Goal: Information Seeking & Learning: Learn about a topic

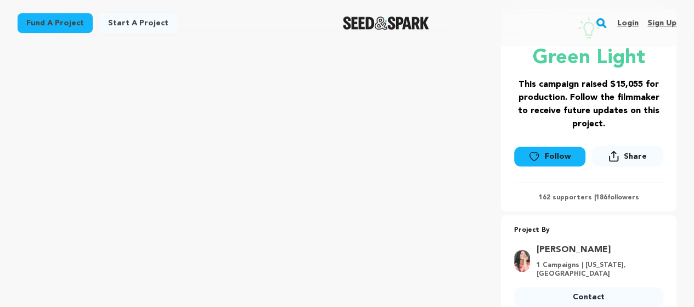
scroll to position [219, 0]
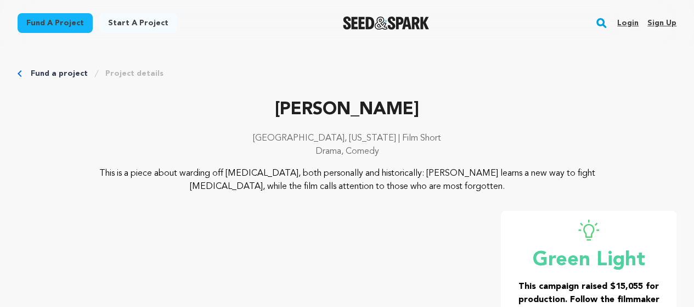
click at [392, 18] on img "Seed&Spark Homepage" at bounding box center [386, 22] width 86 height 13
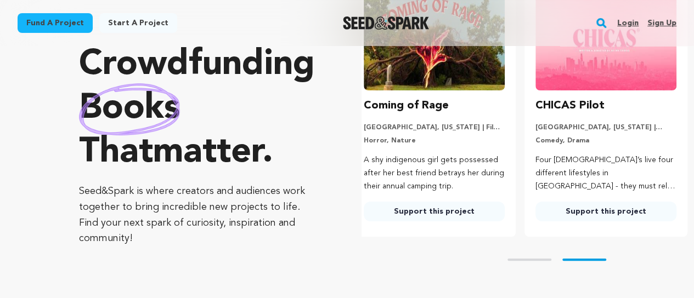
scroll to position [110, 0]
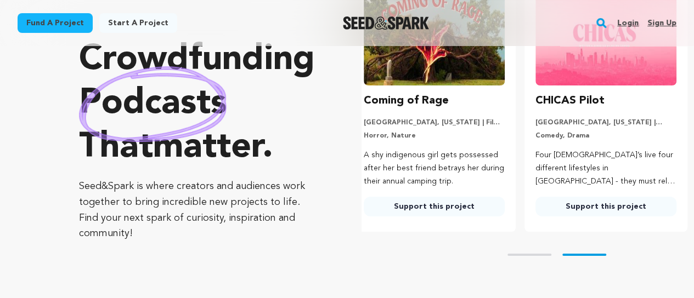
click at [521, 259] on div "Skip to prev slide page Skip to next slide page" at bounding box center [528, 255] width 332 height 46
click at [526, 255] on button "Skip to prev slide page" at bounding box center [530, 255] width 44 height 2
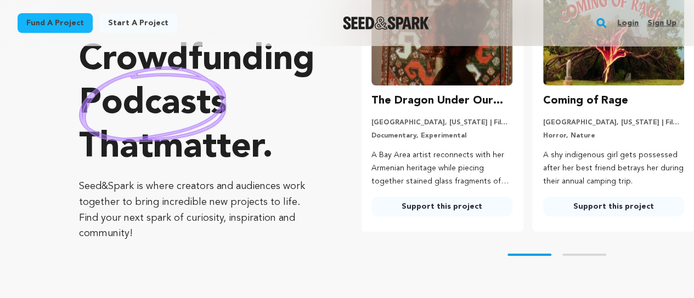
scroll to position [0, 0]
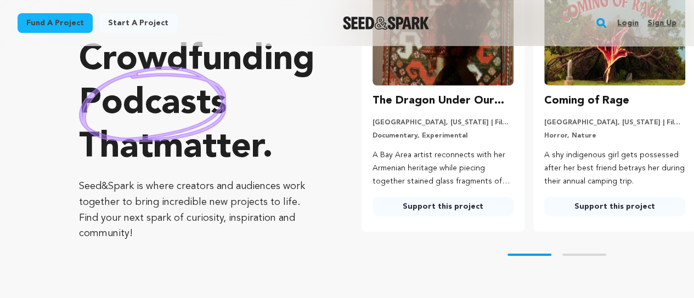
click at [456, 137] on p "Documentary, Experimental" at bounding box center [443, 136] width 141 height 9
click at [450, 206] on link "Support this project" at bounding box center [443, 207] width 141 height 20
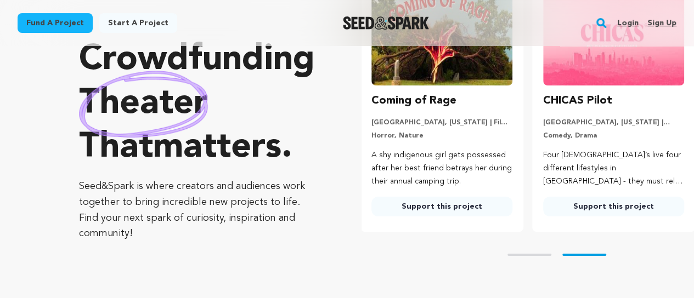
scroll to position [0, 181]
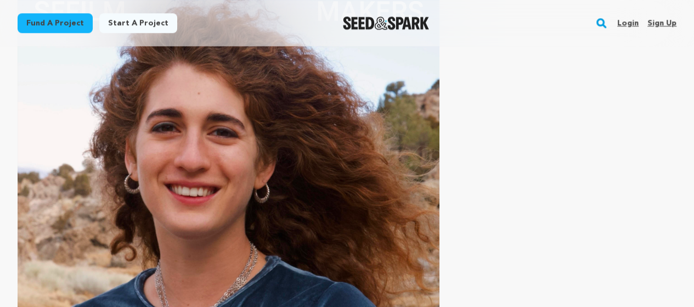
scroll to position [2550, 0]
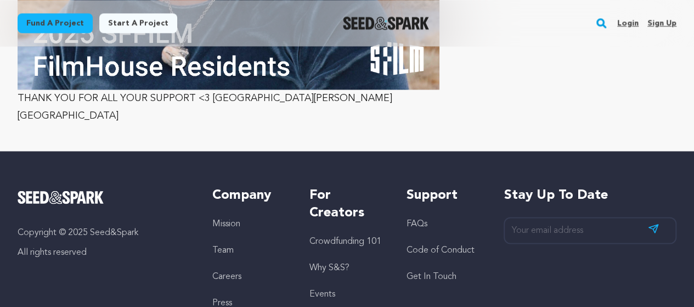
scroll to position [3044, 0]
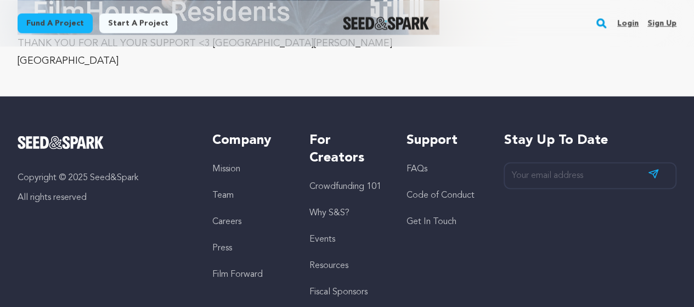
click at [345, 287] on link "Fiscal Sponsors" at bounding box center [338, 291] width 58 height 9
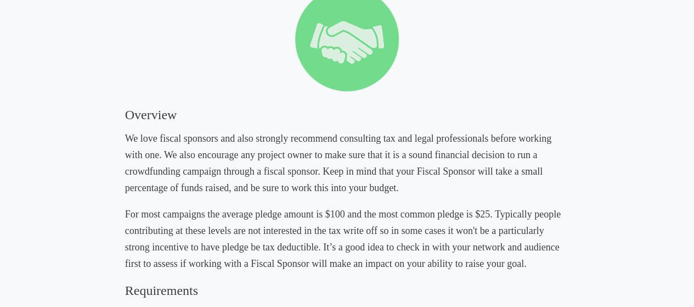
scroll to position [165, 0]
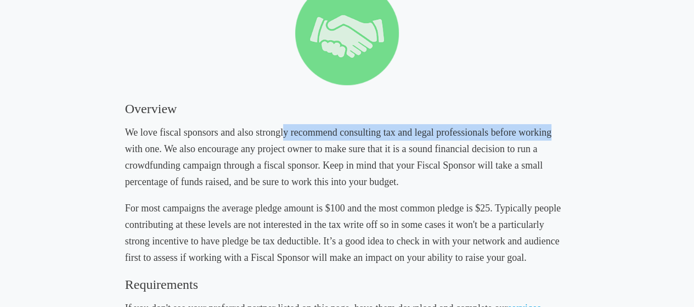
drag, startPoint x: 283, startPoint y: 134, endPoint x: 551, endPoint y: 136, distance: 267.8
click at [551, 136] on h5 "We love fiscal sponsors and also strongly recommend consulting tax and legal pr…" at bounding box center [347, 157] width 444 height 66
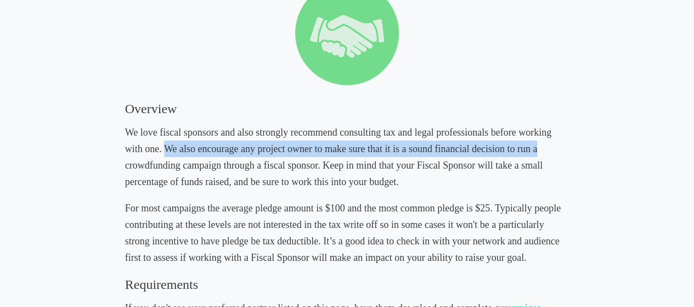
drag, startPoint x: 166, startPoint y: 150, endPoint x: 545, endPoint y: 152, distance: 379.1
click at [545, 152] on h5 "We love fiscal sponsors and also strongly recommend consulting tax and legal pr…" at bounding box center [347, 157] width 444 height 66
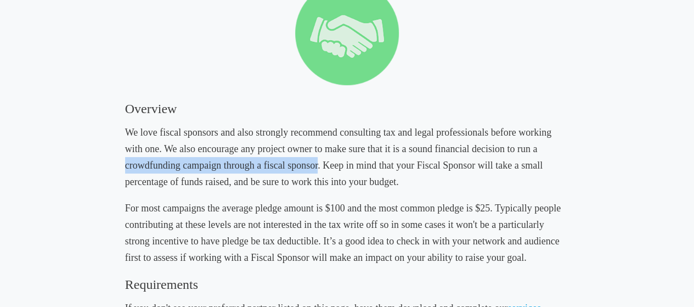
drag, startPoint x: 126, startPoint y: 166, endPoint x: 318, endPoint y: 167, distance: 191.5
click at [318, 167] on h5 "We love fiscal sponsors and also strongly recommend consulting tax and legal pr…" at bounding box center [347, 157] width 444 height 66
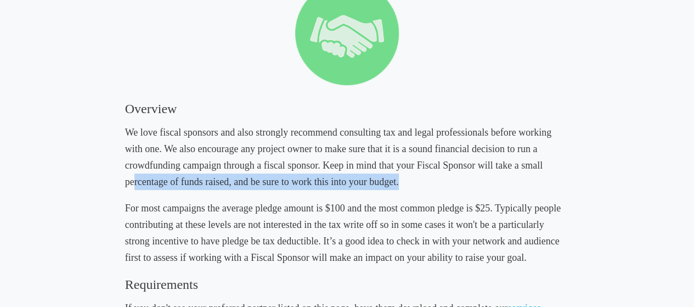
drag, startPoint x: 133, startPoint y: 183, endPoint x: 404, endPoint y: 185, distance: 271.6
click at [404, 185] on h5 "We love fiscal sponsors and also strongly recommend consulting tax and legal pr…" at bounding box center [347, 157] width 444 height 66
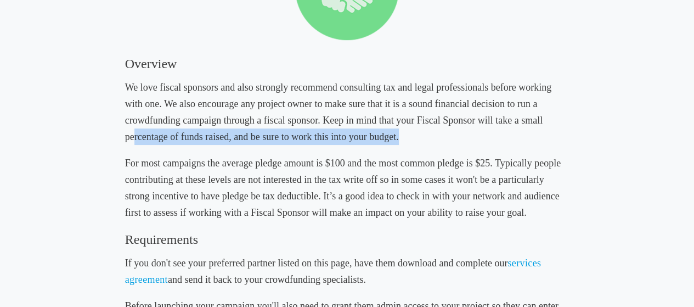
scroll to position [219, 0]
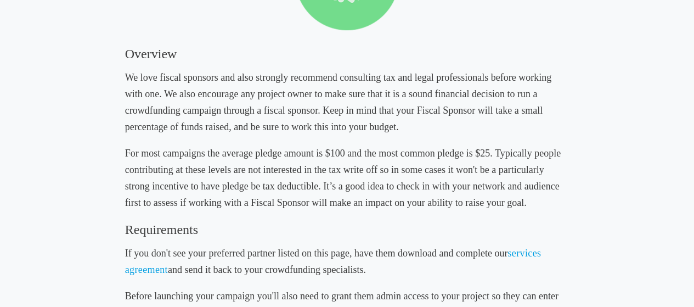
click at [262, 156] on h5 "For most campaigns the average pledge amount is $100 and the most common pledge…" at bounding box center [347, 178] width 444 height 66
click at [320, 155] on h5 "For most campaigns the average pledge amount is $100 and the most common pledge…" at bounding box center [347, 178] width 444 height 66
click at [429, 160] on h5 "For most campaigns the average pledge amount is $100 and the most common pledge…" at bounding box center [347, 178] width 444 height 66
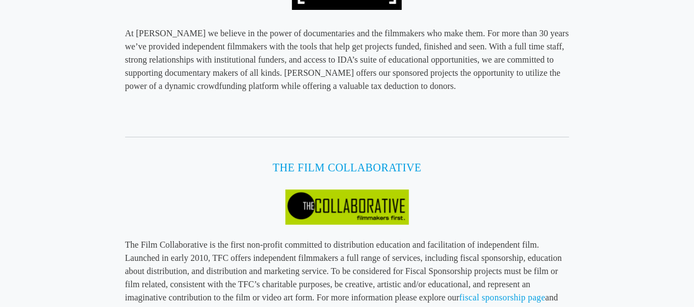
scroll to position [1811, 0]
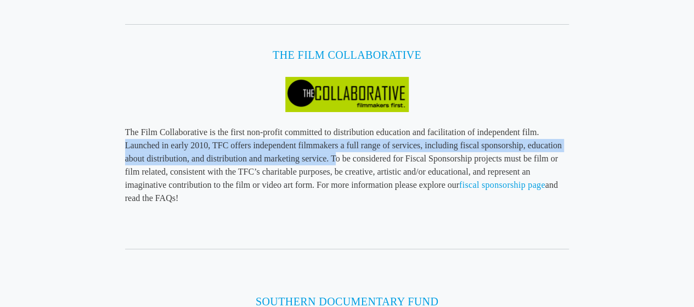
drag, startPoint x: 123, startPoint y: 144, endPoint x: 335, endPoint y: 159, distance: 212.3
click at [335, 159] on div "Fiscal Sponsors Overview We love fiscal sponsors and also strongly recommend co…" at bounding box center [347, 107] width 597 height 3753
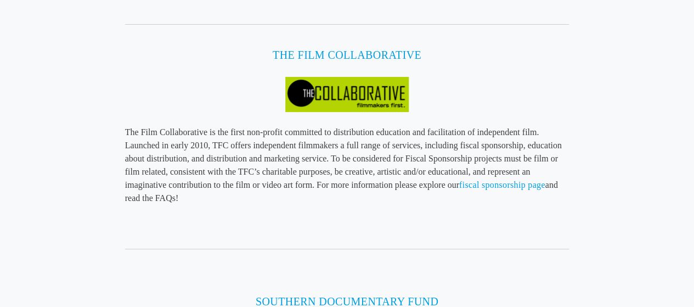
click at [320, 174] on p "The Film Collaborative is the first non-profit committed to distribution educat…" at bounding box center [347, 165] width 444 height 79
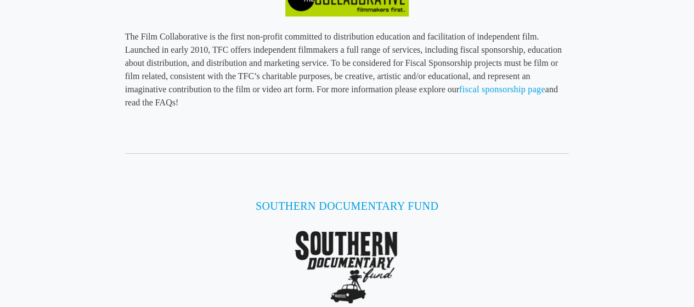
scroll to position [1920, 0]
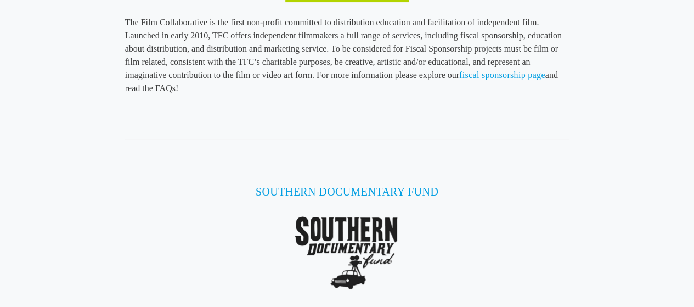
drag, startPoint x: 432, startPoint y: 76, endPoint x: 460, endPoint y: 76, distance: 27.4
click at [432, 76] on p "The Film Collaborative is the first non-profit committed to distribution educat…" at bounding box center [347, 55] width 444 height 79
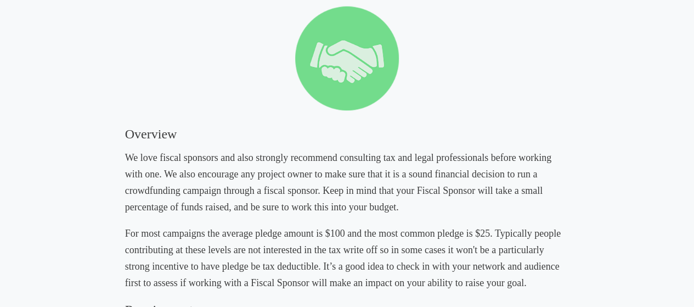
scroll to position [0, 0]
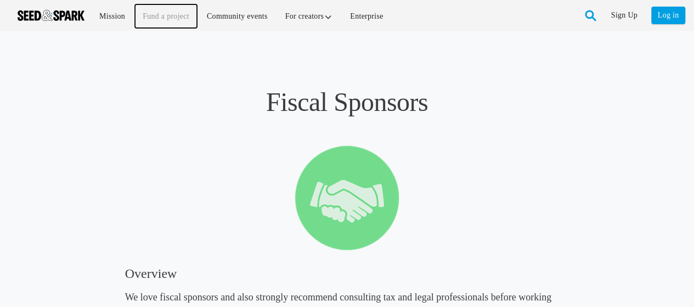
click at [153, 16] on link "Fund a project" at bounding box center [166, 16] width 62 height 24
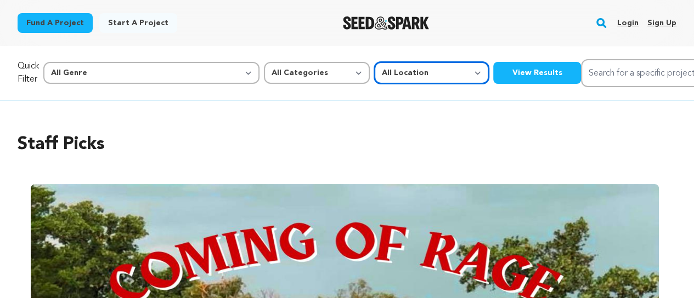
click at [374, 72] on select "All Location Everywhere [GEOGRAPHIC_DATA] [GEOGRAPHIC_DATA]" at bounding box center [431, 73] width 115 height 22
select select "1671"
click at [374, 62] on select "All Location Everywhere United States Canada" at bounding box center [431, 73] width 115 height 22
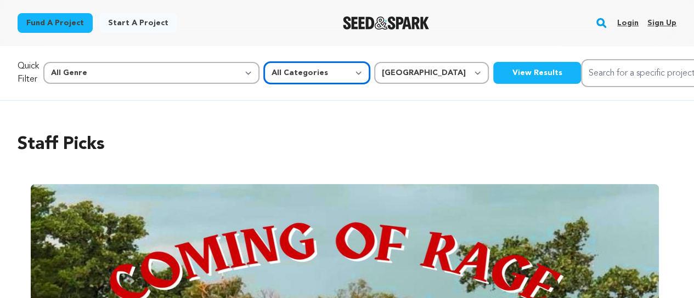
click at [264, 72] on select "All Categories Film Feature Film Short Series Music Video Comics Artist Residen…" at bounding box center [317, 73] width 106 height 22
select select "383"
click at [264, 62] on select "All Categories Film Feature Film Short Series Music Video Comics Artist Residen…" at bounding box center [317, 73] width 106 height 22
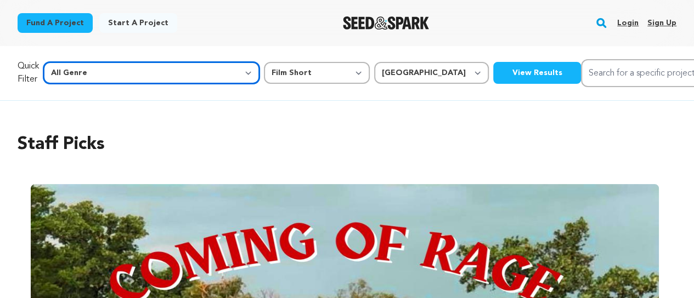
click at [157, 72] on select "All Genre Action Adventure Afrobeat Alternative Ambient Animation Bebop Big Ban…" at bounding box center [151, 73] width 216 height 22
click at [67, 62] on select "All Genre Action Adventure Afrobeat Alternative Ambient Animation Bebop Big Ban…" at bounding box center [151, 73] width 216 height 22
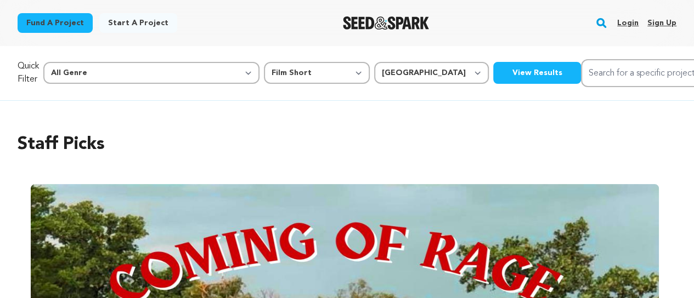
click at [493, 74] on button "View Results" at bounding box center [537, 73] width 88 height 22
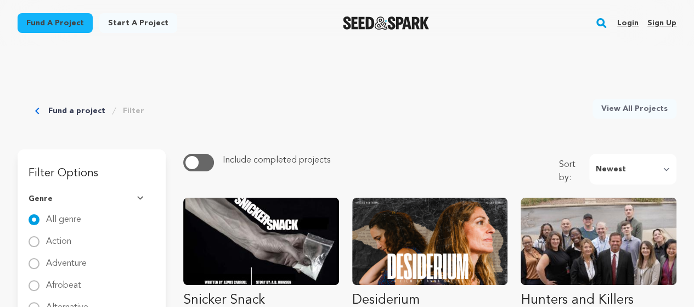
click at [70, 110] on link "Fund a project" at bounding box center [76, 110] width 57 height 11
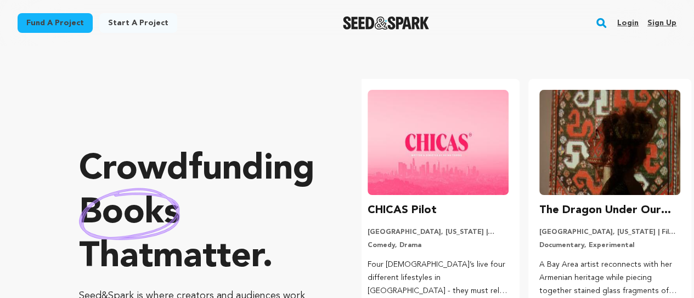
click at [604, 21] on rect "button" at bounding box center [601, 22] width 13 height 13
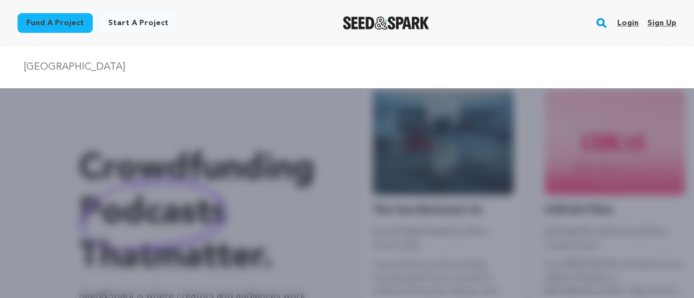
type input "san francisco"
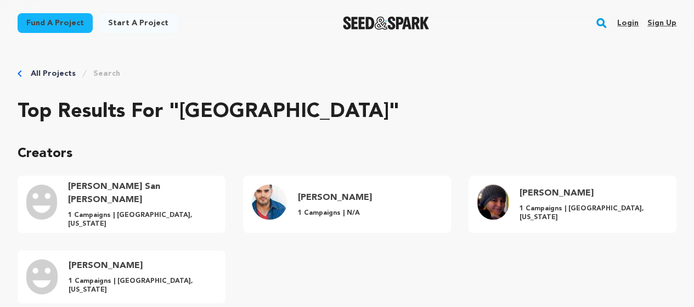
click at [49, 71] on link "All Projects" at bounding box center [53, 73] width 45 height 11
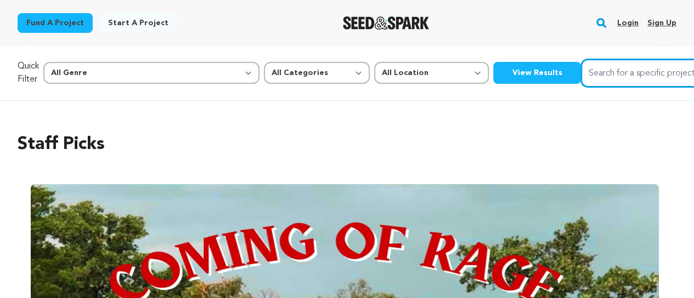
click at [581, 72] on input "Search for a specific project" at bounding box center [663, 73] width 165 height 28
type input "oakland"
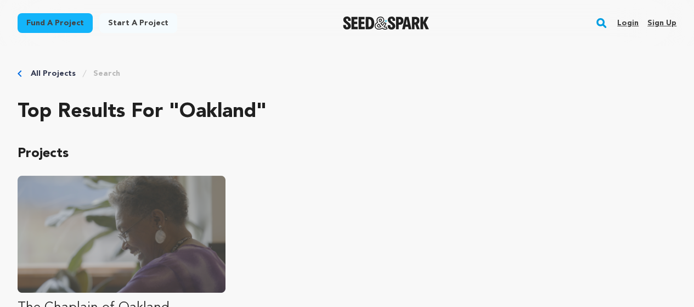
click at [50, 71] on link "All Projects" at bounding box center [53, 73] width 45 height 11
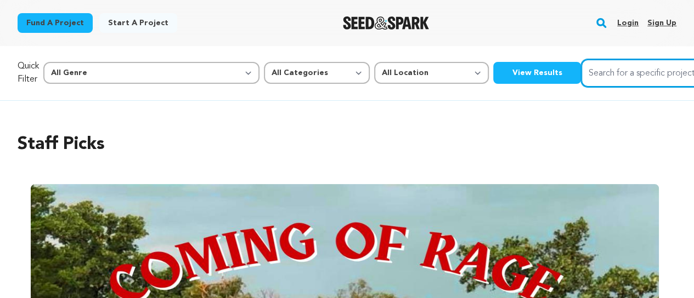
click at [581, 73] on input "Search for a specific project" at bounding box center [663, 73] width 165 height 28
type input "alameda"
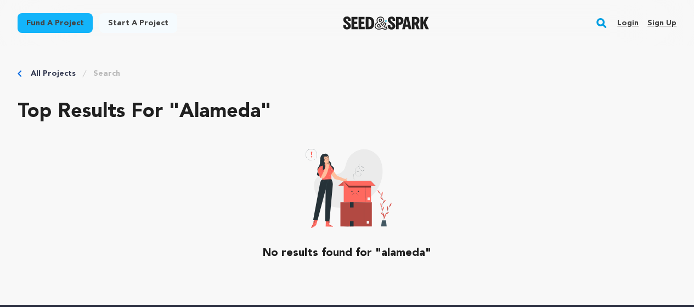
click at [22, 75] on div "All Projects Search" at bounding box center [347, 73] width 659 height 11
click at [16, 72] on div "All Projects Search Top results for "alameda" No results found for "alameda"" at bounding box center [347, 175] width 694 height 258
click at [40, 68] on link "All Projects" at bounding box center [53, 73] width 45 height 11
click at [46, 74] on link "All Projects" at bounding box center [53, 73] width 45 height 11
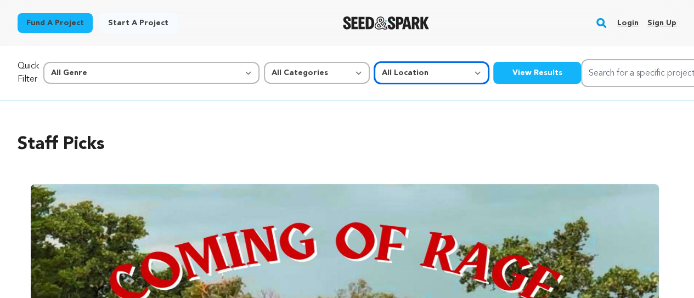
click at [374, 74] on select "All Location Everywhere [GEOGRAPHIC_DATA] [GEOGRAPHIC_DATA]" at bounding box center [431, 73] width 115 height 22
select select "1671"
click at [374, 62] on select "All Location Everywhere [GEOGRAPHIC_DATA] [GEOGRAPHIC_DATA]" at bounding box center [431, 73] width 115 height 22
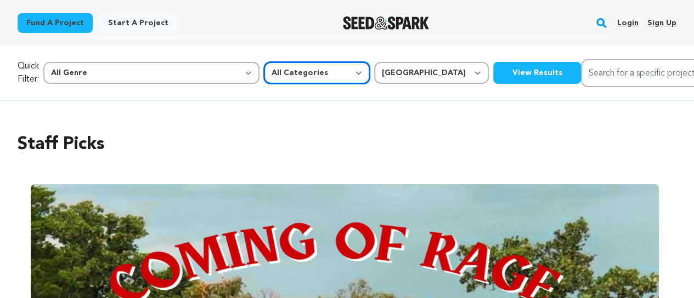
click at [264, 71] on select "All Categories Film Feature Film Short Series Music Video Comics Artist Residen…" at bounding box center [317, 73] width 106 height 22
select select "382"
click at [264, 62] on select "All Categories Film Feature Film Short Series Music Video Comics Artist Residen…" at bounding box center [317, 73] width 106 height 22
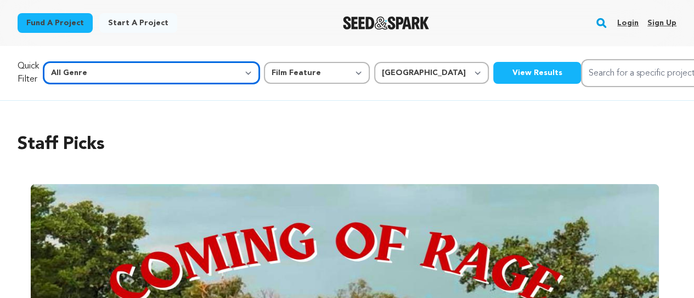
click at [167, 72] on select "All Genre Action Adventure Afrobeat Alternative Ambient Animation Bebop Big Ban…" at bounding box center [151, 73] width 216 height 22
click at [67, 62] on select "All Genre Action Adventure Afrobeat Alternative Ambient Animation Bebop Big Ban…" at bounding box center [151, 73] width 216 height 22
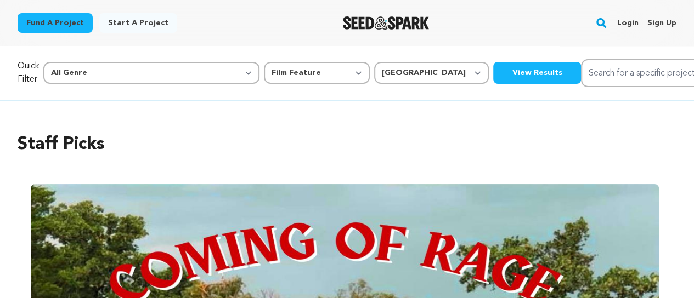
click at [493, 76] on button "View Results" at bounding box center [537, 73] width 88 height 22
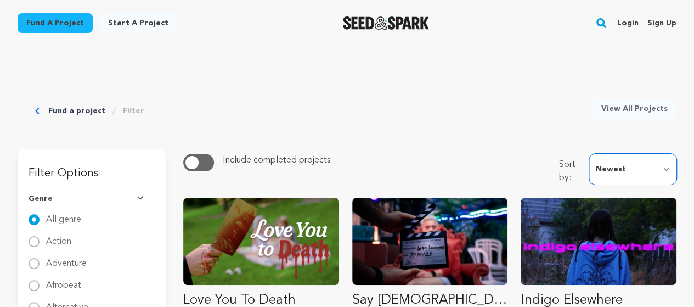
click at [663, 164] on select "Newest Most Popular Most Funded Trending Now Ending Now Amount Raised" at bounding box center [632, 169] width 87 height 31
select select "most_funded"
click at [593, 154] on select "Newest Most Popular Most Funded Trending Now Ending Now Amount Raised" at bounding box center [632, 169] width 87 height 31
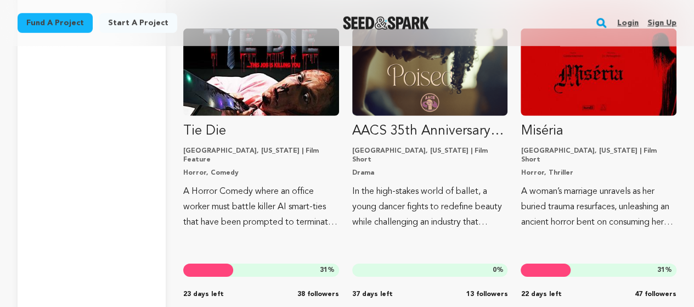
scroll to position [3566, 0]
